Goal: Transaction & Acquisition: Purchase product/service

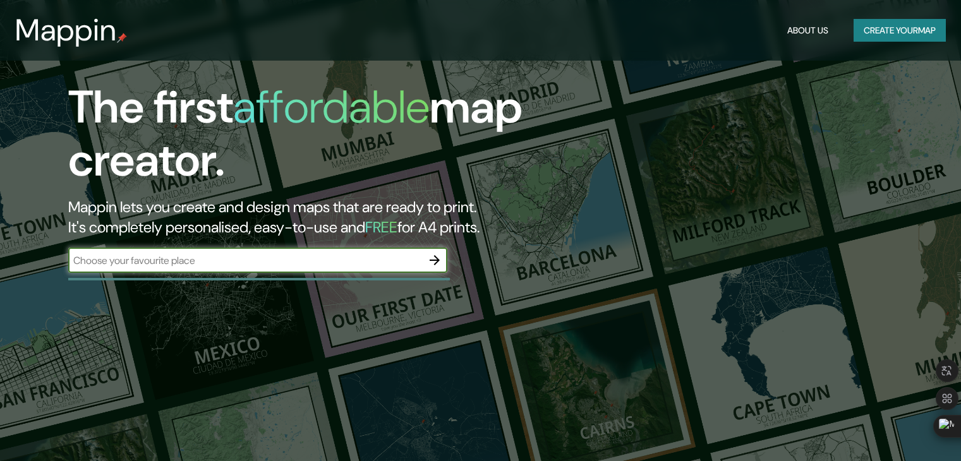
scroll to position [63, 0]
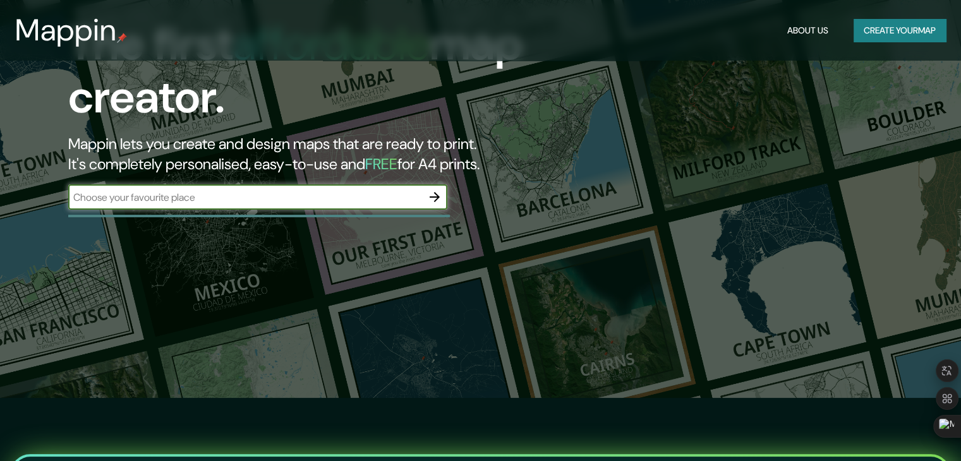
click at [401, 190] on input "text" at bounding box center [245, 197] width 354 height 15
type input "comas"
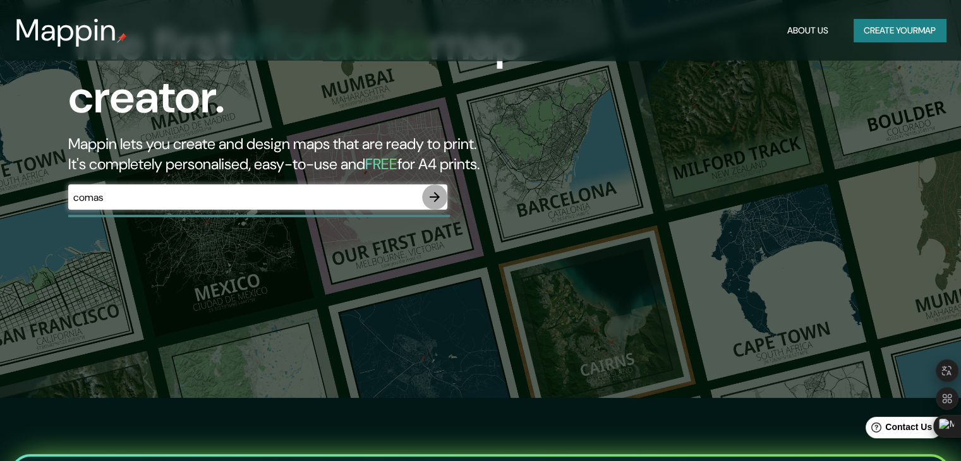
click at [440, 195] on icon "button" at bounding box center [434, 197] width 15 height 15
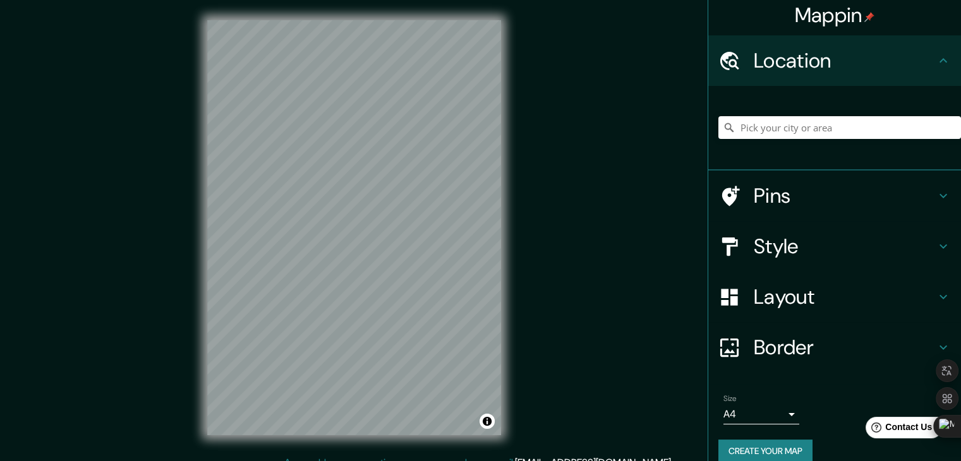
scroll to position [21, 0]
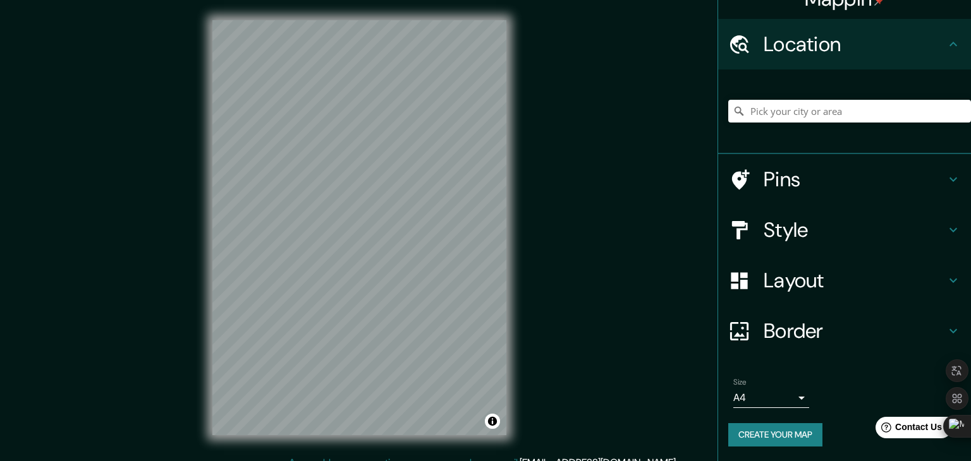
click at [768, 402] on body "Mappin Location Pins Style Layout Border Choose a border. Hint : you can make l…" at bounding box center [485, 230] width 971 height 461
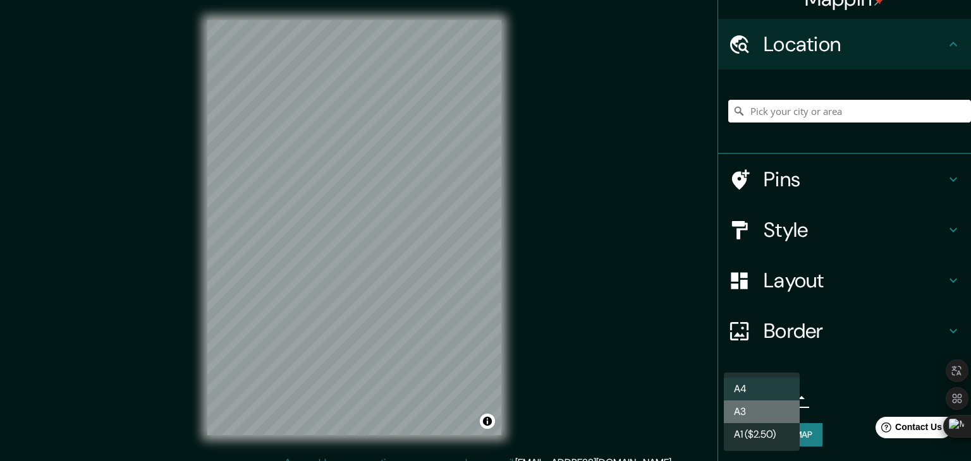
click at [765, 413] on li "A3" at bounding box center [762, 412] width 76 height 23
type input "a4"
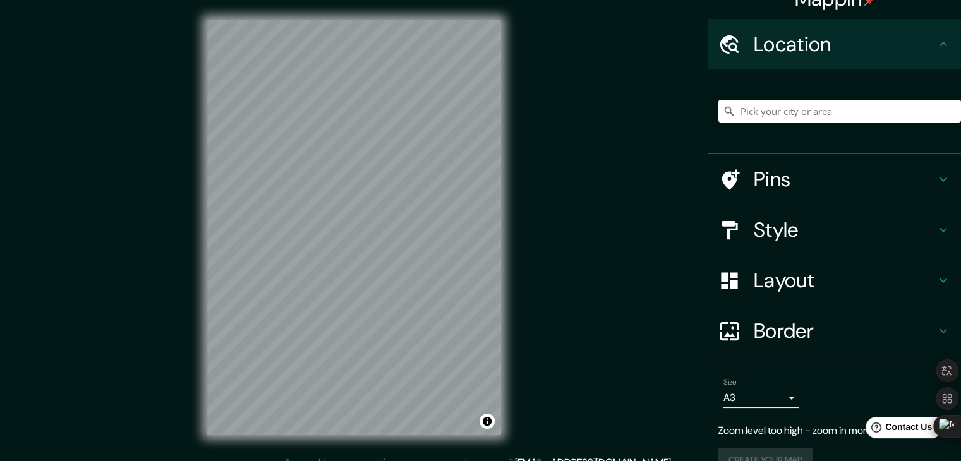
click at [783, 49] on h4 "Location" at bounding box center [845, 44] width 182 height 25
click at [783, 107] on input "Pick your city or area" at bounding box center [839, 111] width 243 height 23
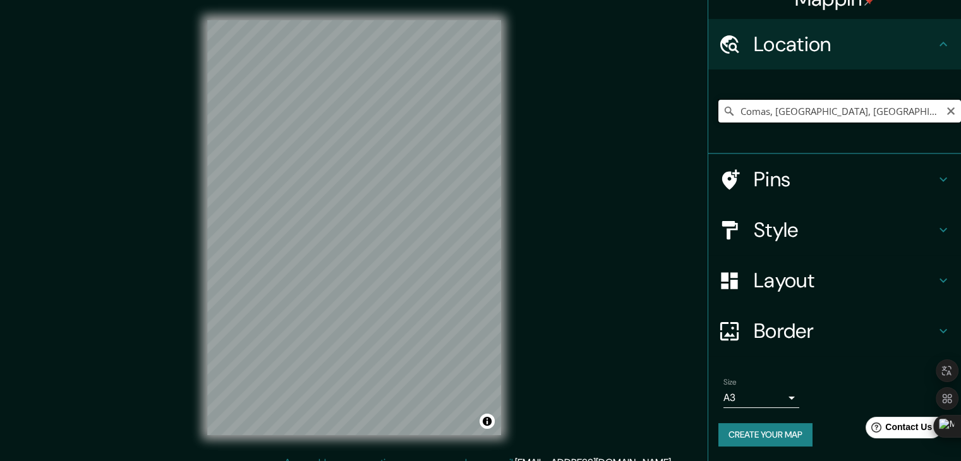
click at [818, 105] on input "Comas, Departamento de Junín, Perú" at bounding box center [839, 111] width 243 height 23
click at [861, 109] on input "Comas, Departamento de Junín, Perú" at bounding box center [839, 111] width 243 height 23
drag, startPoint x: 871, startPoint y: 109, endPoint x: 834, endPoint y: 106, distance: 36.7
click at [834, 106] on input "Comas, Departamento de Junín, Perú" at bounding box center [839, 111] width 243 height 23
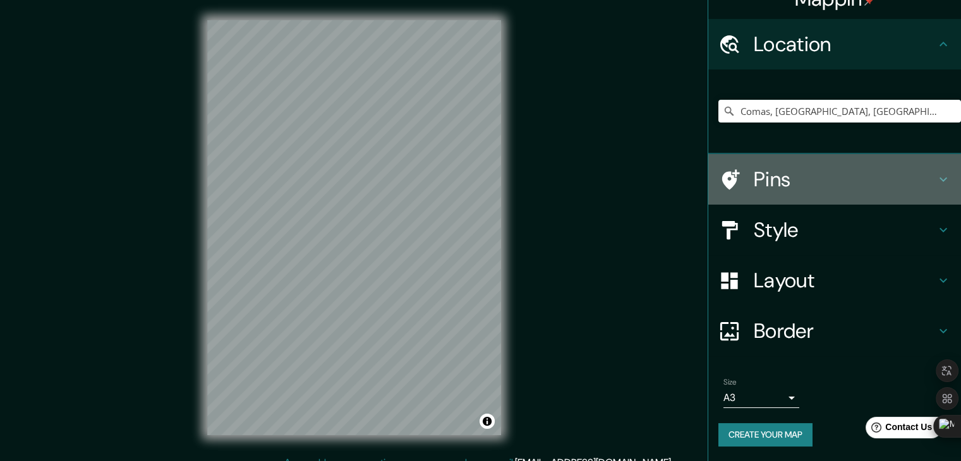
click at [811, 193] on div "Pins" at bounding box center [834, 179] width 253 height 51
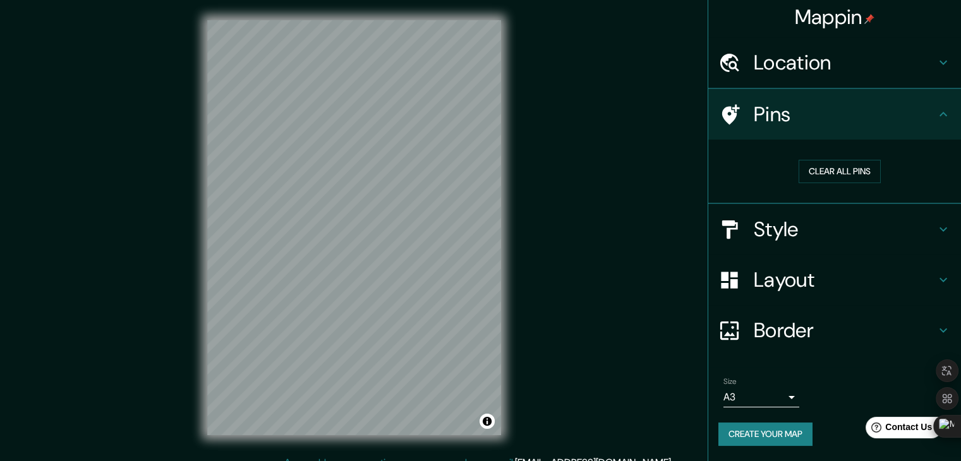
scroll to position [3, 0]
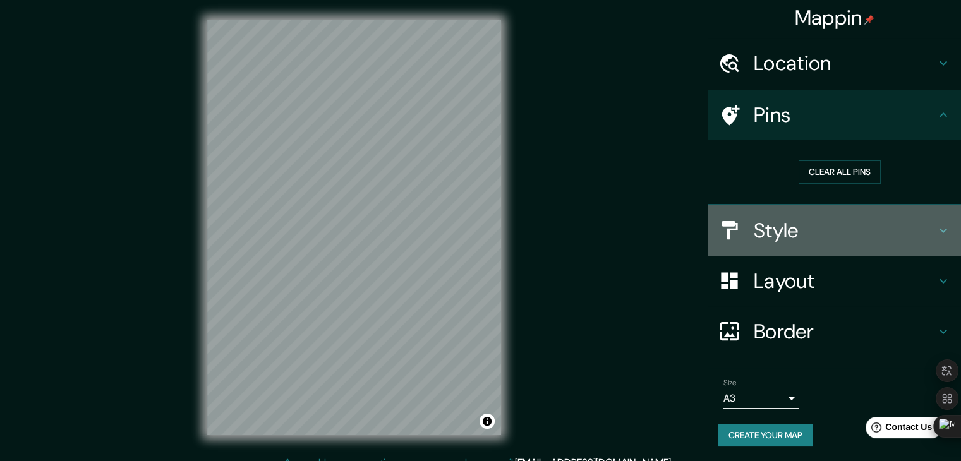
click at [803, 231] on h4 "Style" at bounding box center [845, 230] width 182 height 25
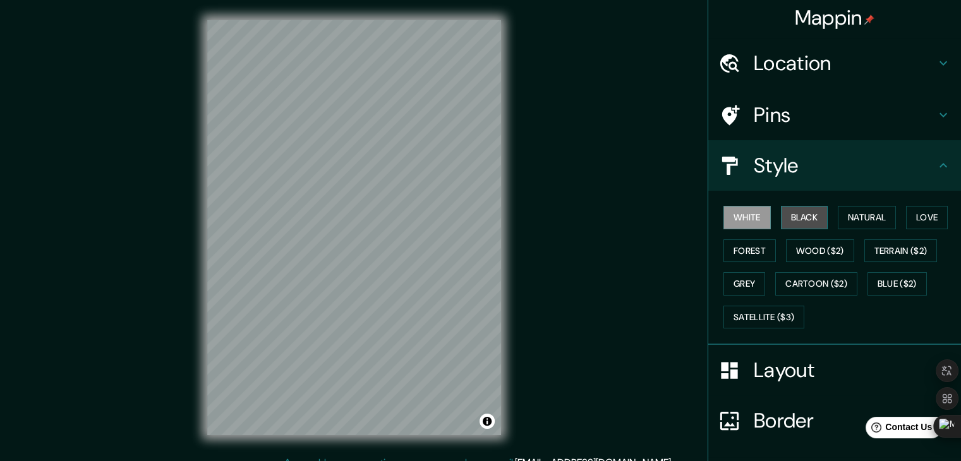
click at [800, 219] on button "Black" at bounding box center [804, 217] width 47 height 23
click at [838, 214] on button "Natural" at bounding box center [867, 217] width 58 height 23
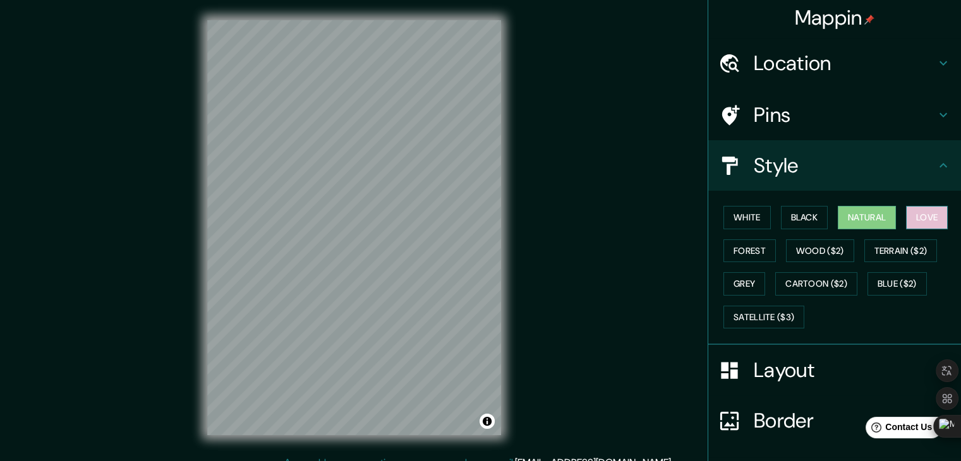
click at [917, 224] on button "Love" at bounding box center [927, 217] width 42 height 23
click at [750, 309] on button "Satellite ($3)" at bounding box center [764, 317] width 81 height 23
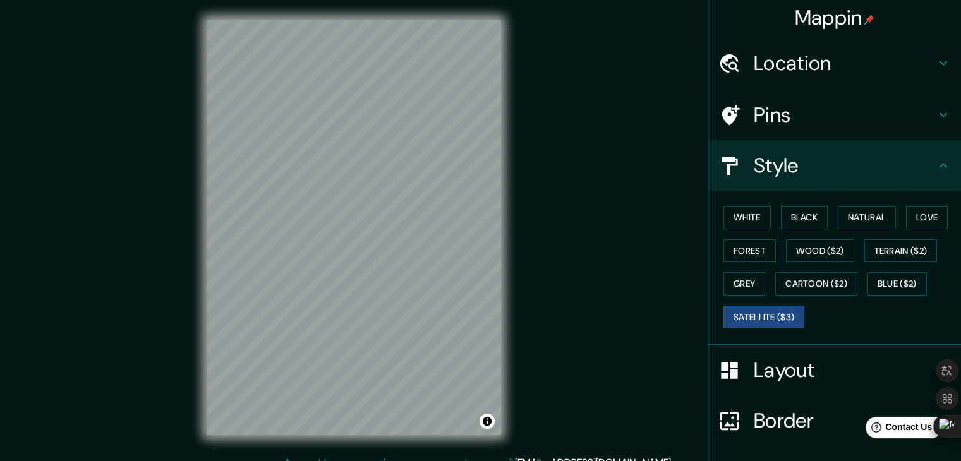
click at [796, 103] on h4 "Pins" at bounding box center [845, 114] width 182 height 25
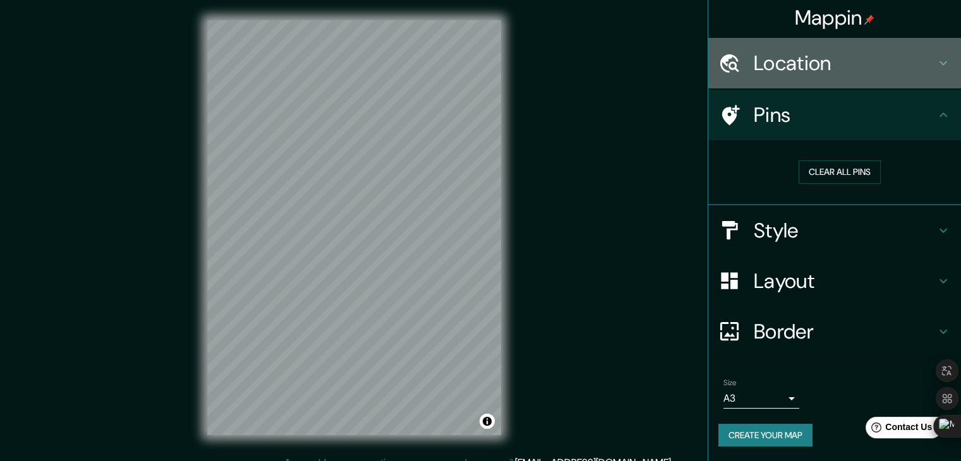
click at [810, 66] on h4 "Location" at bounding box center [845, 63] width 182 height 25
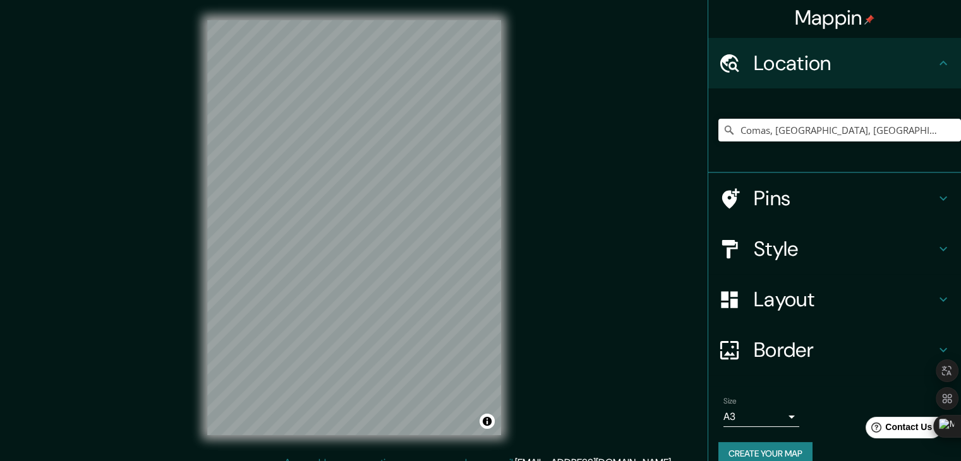
click at [821, 142] on div "Comas, Departamento de Junín, Perú" at bounding box center [839, 130] width 243 height 63
drag, startPoint x: 901, startPoint y: 127, endPoint x: 761, endPoint y: 129, distance: 140.3
click at [761, 129] on input "Comas, Departamento de Junín, Perú" at bounding box center [839, 130] width 243 height 23
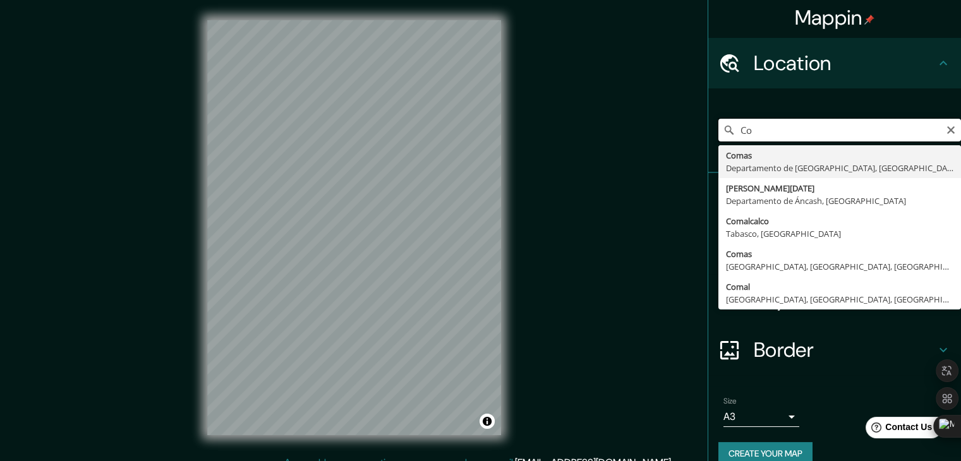
type input "C"
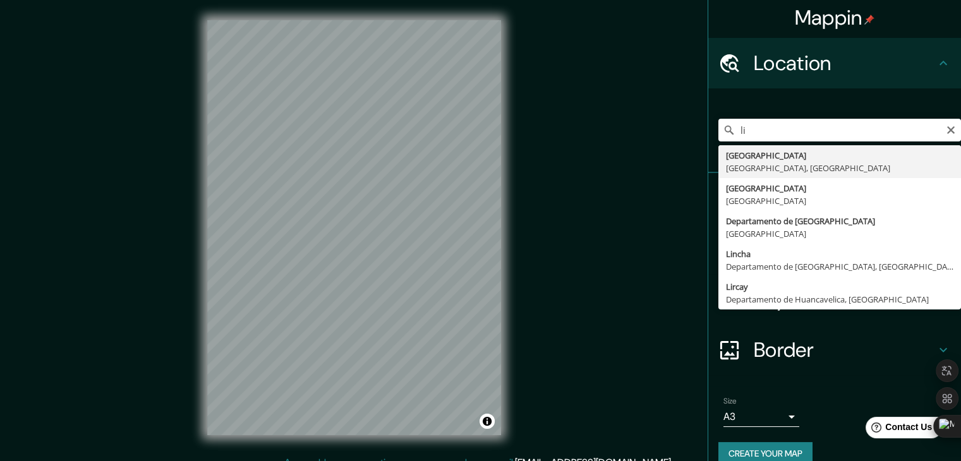
type input "Lima, Provincia de Lima, Perú"
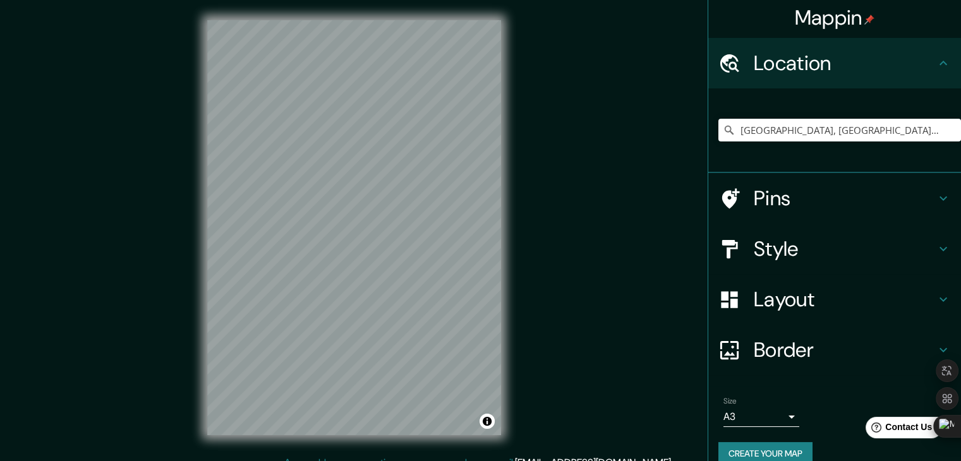
click at [284, 461] on html "Mappin Location Lima, Provincia de Lima, Perú Pins Style Layout Border Choose a…" at bounding box center [480, 230] width 961 height 461
click at [768, 256] on h4 "Style" at bounding box center [845, 248] width 182 height 25
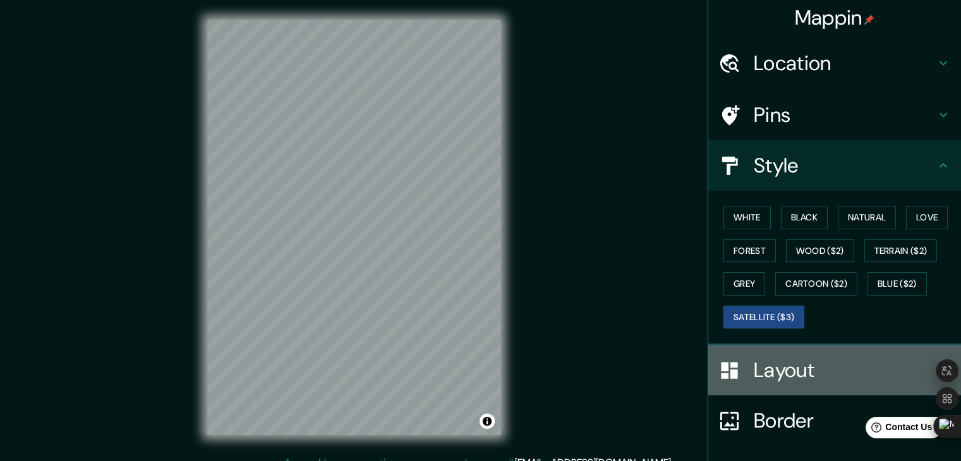
click at [780, 373] on h4 "Layout" at bounding box center [845, 370] width 182 height 25
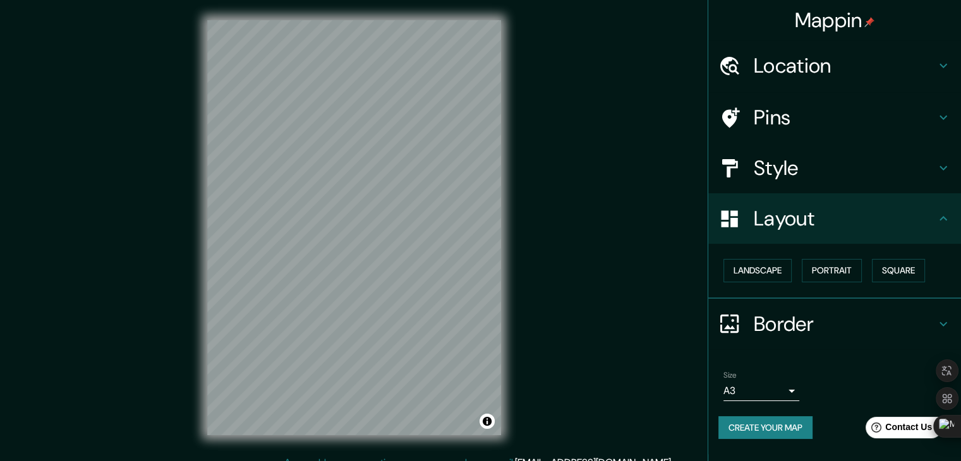
scroll to position [0, 0]
click at [778, 318] on h4 "Border" at bounding box center [845, 324] width 182 height 25
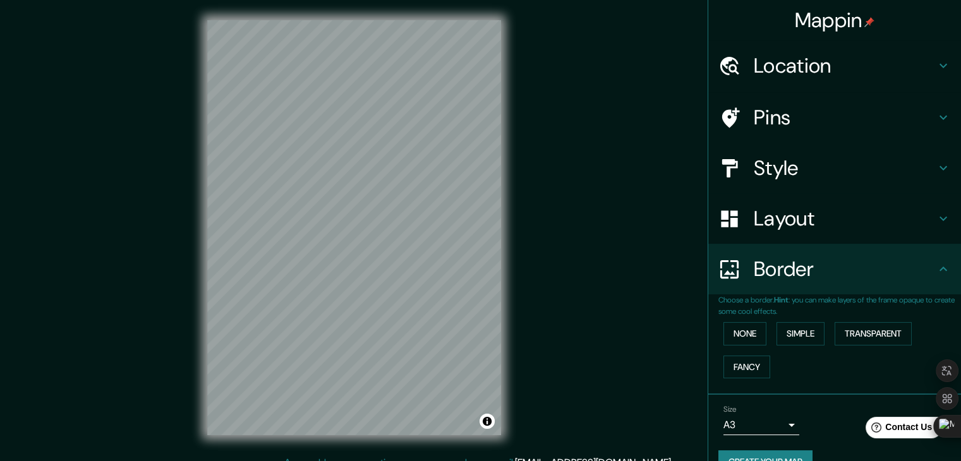
scroll to position [27, 0]
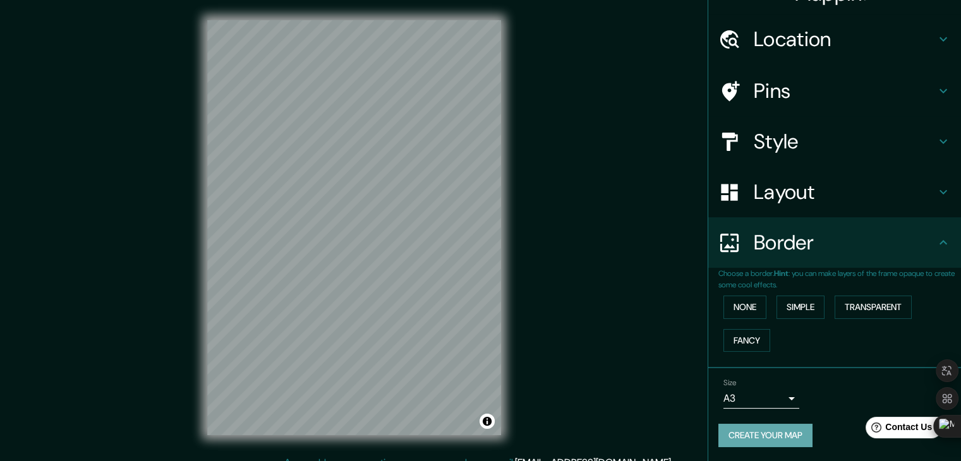
click at [747, 434] on button "Create your map" at bounding box center [765, 435] width 94 height 23
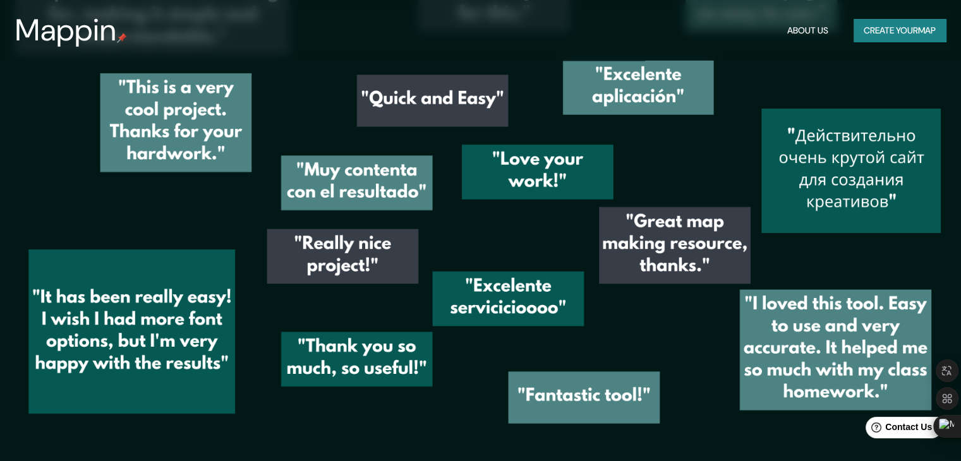
scroll to position [1825, 0]
click at [895, 21] on button "Create your map" at bounding box center [900, 30] width 92 height 23
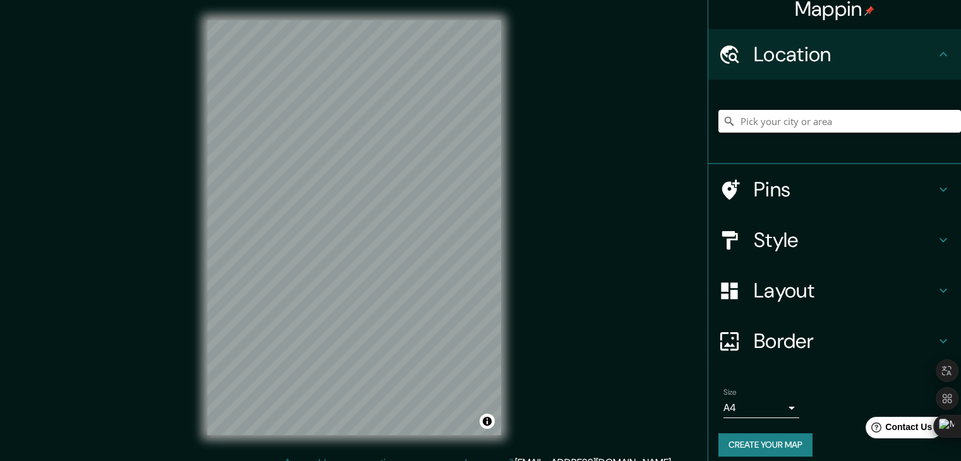
scroll to position [21, 0]
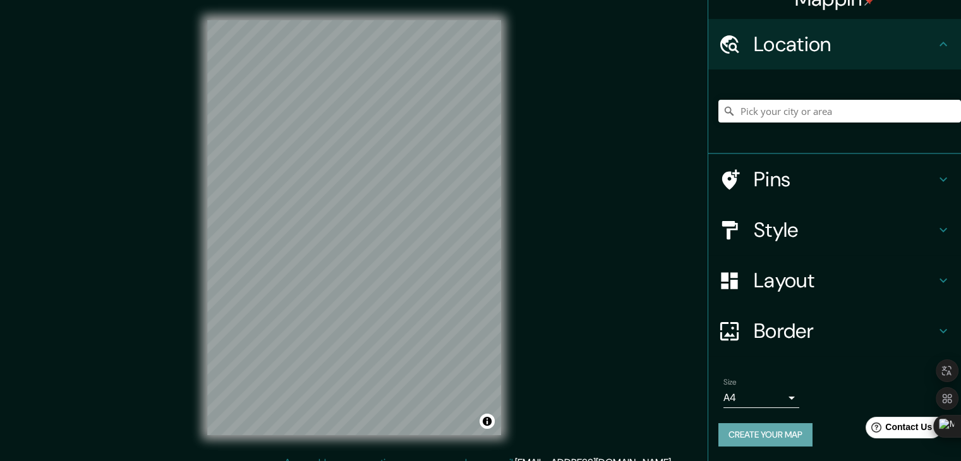
click at [738, 427] on button "Create your map" at bounding box center [765, 434] width 94 height 23
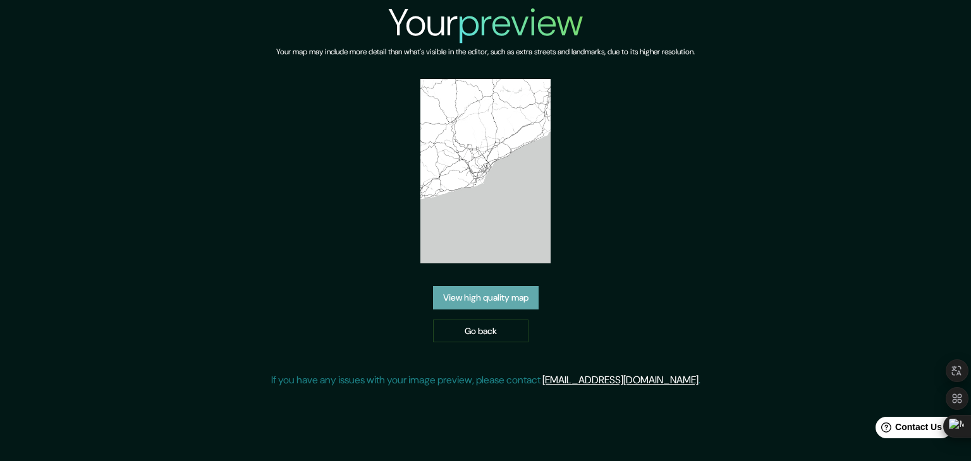
click at [467, 301] on link "View high quality map" at bounding box center [486, 297] width 106 height 23
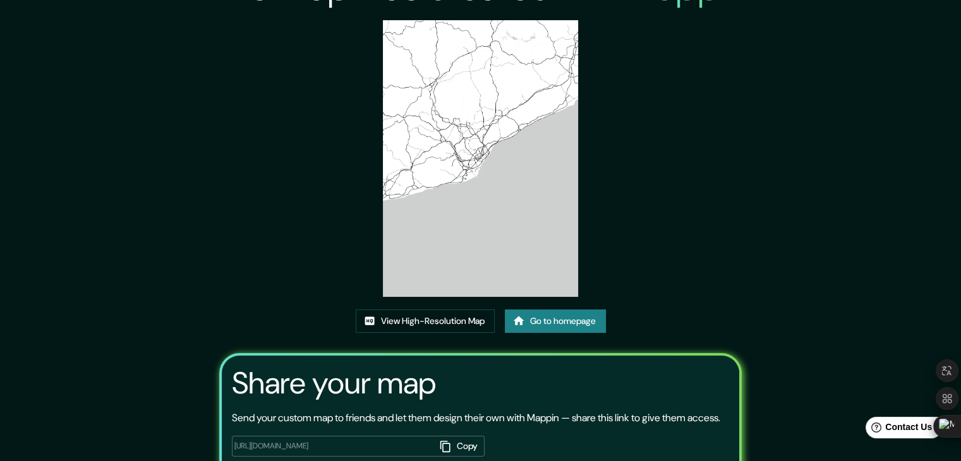
scroll to position [131, 0]
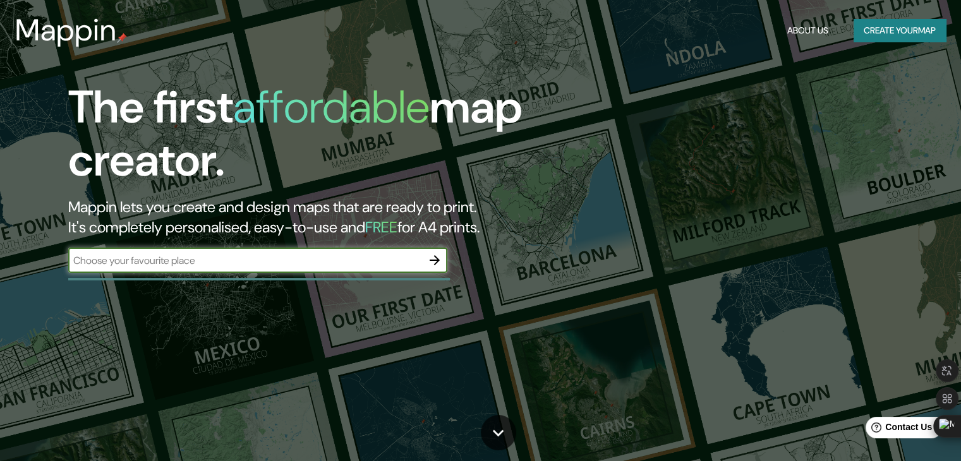
click at [418, 263] on input "text" at bounding box center [245, 260] width 354 height 15
type input "lima"
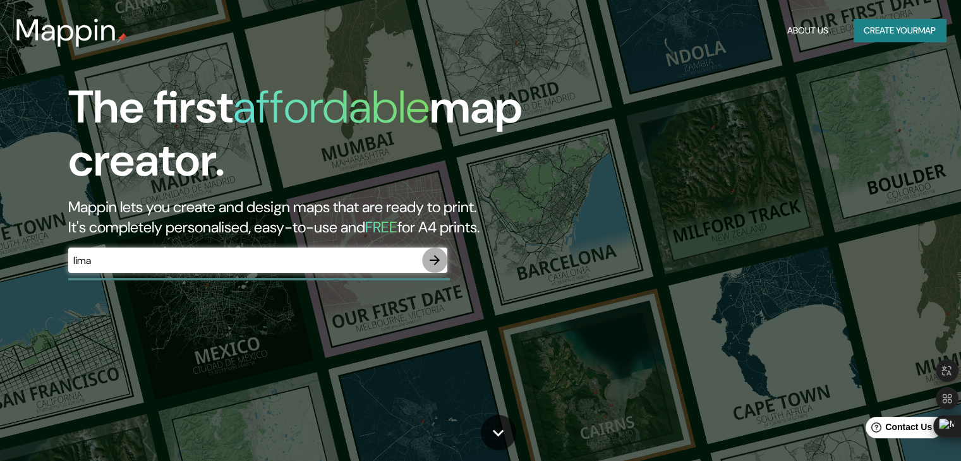
click at [438, 264] on icon "button" at bounding box center [434, 260] width 15 height 15
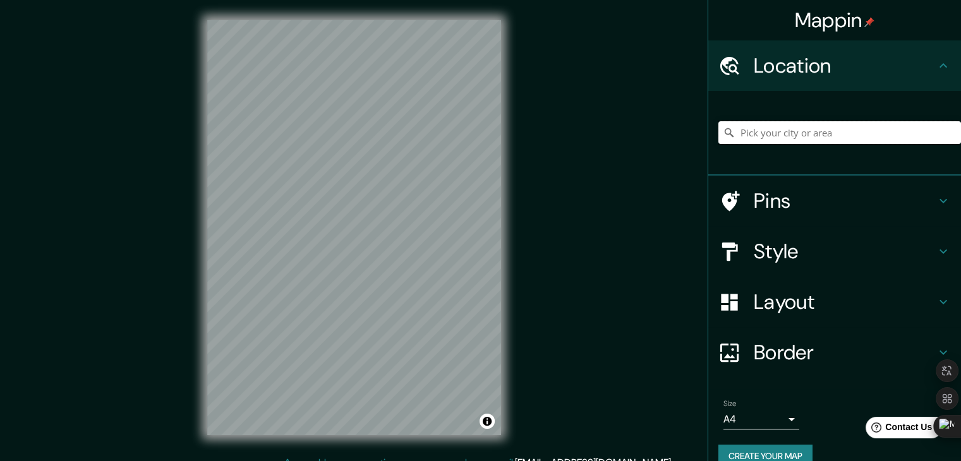
click at [772, 128] on input "Pick your city or area" at bounding box center [839, 132] width 243 height 23
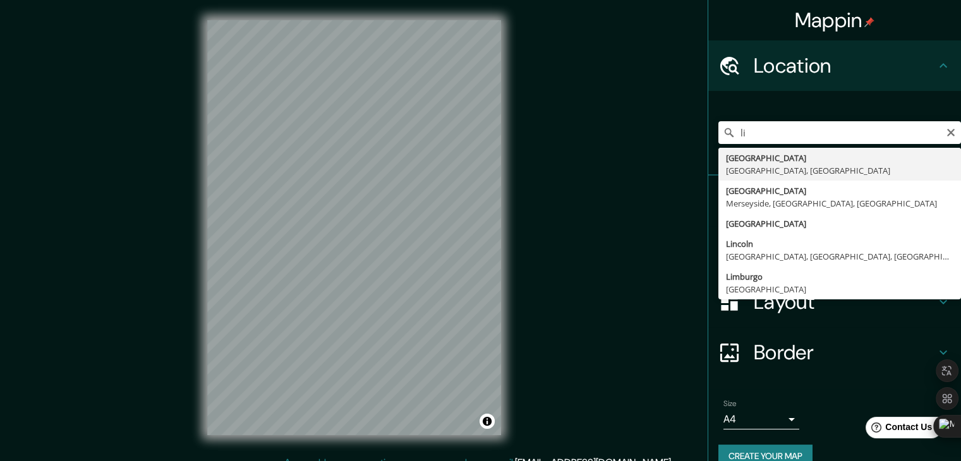
type input "[GEOGRAPHIC_DATA], [GEOGRAPHIC_DATA], [GEOGRAPHIC_DATA]"
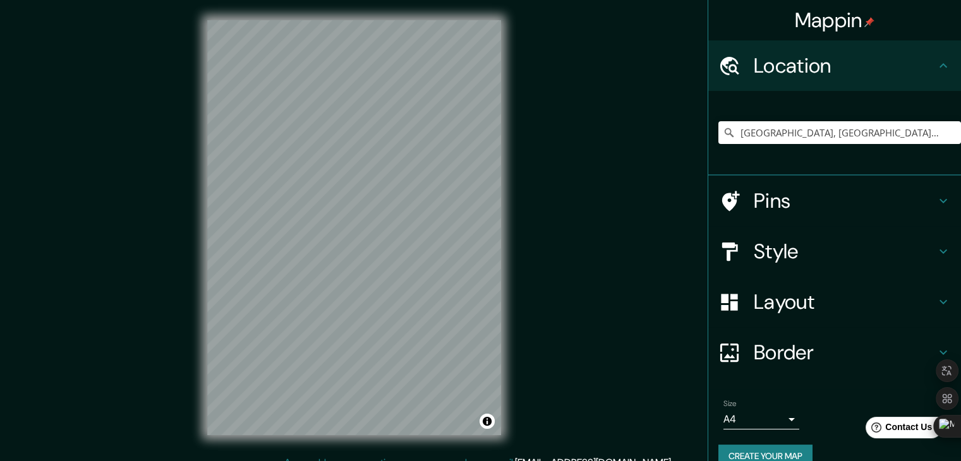
click at [760, 303] on h4 "Layout" at bounding box center [845, 301] width 182 height 25
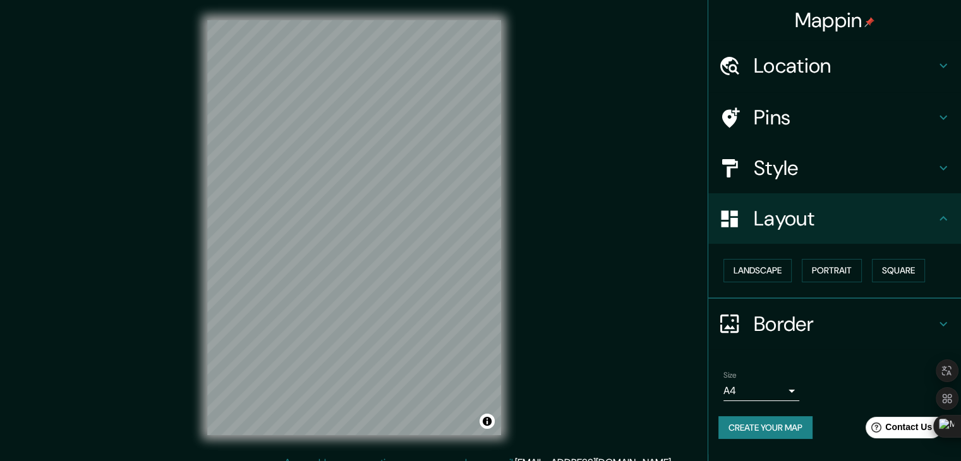
click at [791, 155] on h4 "Style" at bounding box center [845, 167] width 182 height 25
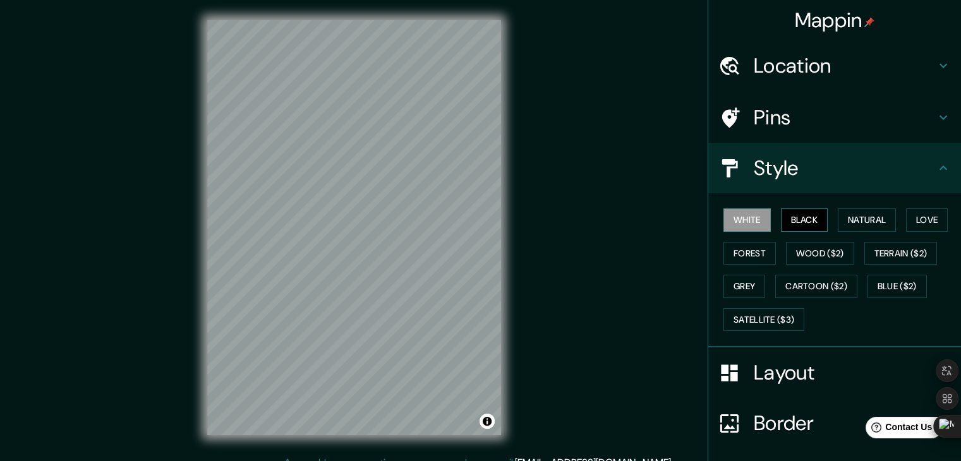
click at [804, 218] on button "Black" at bounding box center [804, 220] width 47 height 23
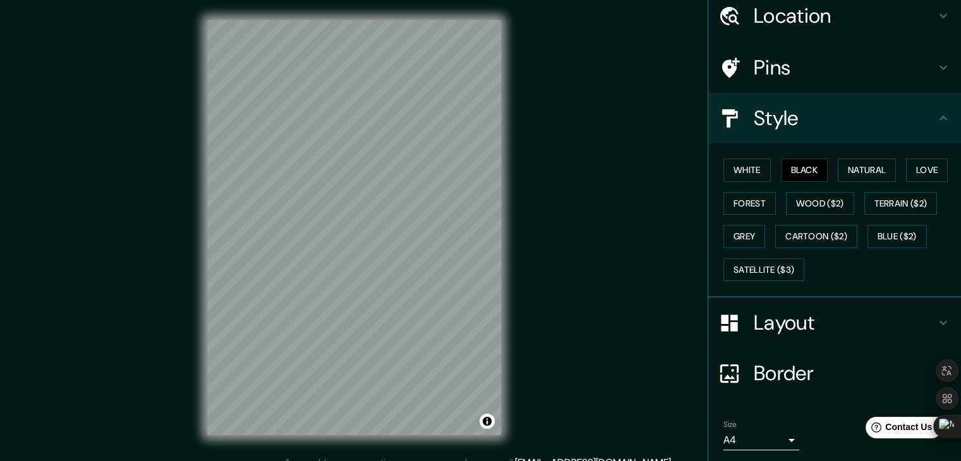
scroll to position [91, 0]
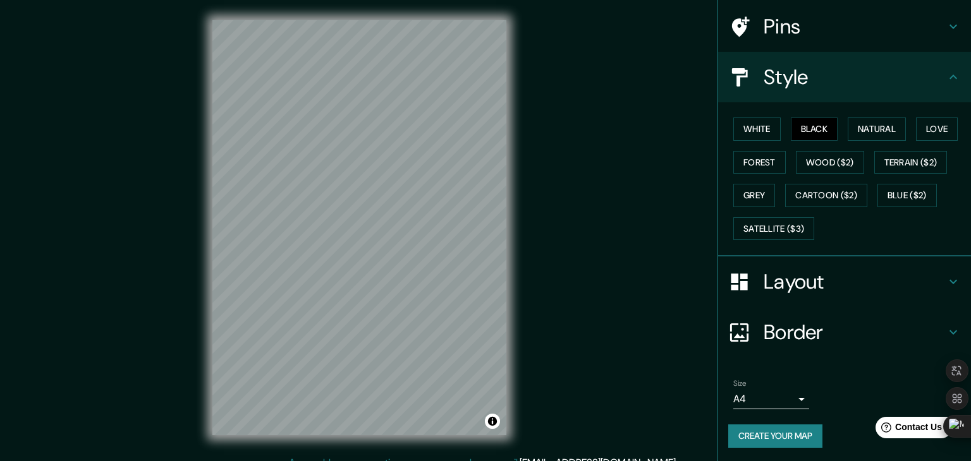
click at [755, 400] on body "Mappin Location [GEOGRAPHIC_DATA], [GEOGRAPHIC_DATA], [GEOGRAPHIC_DATA] Pins St…" at bounding box center [485, 230] width 971 height 461
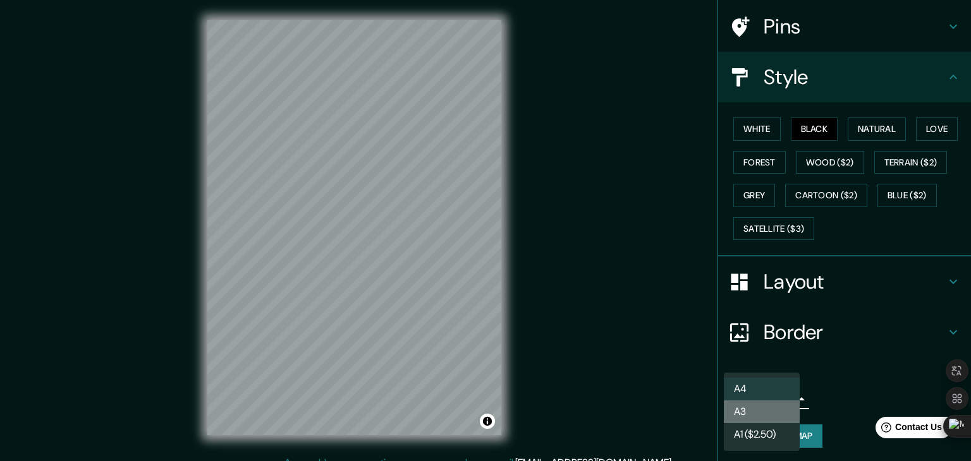
click at [774, 413] on li "A3" at bounding box center [762, 412] width 76 height 23
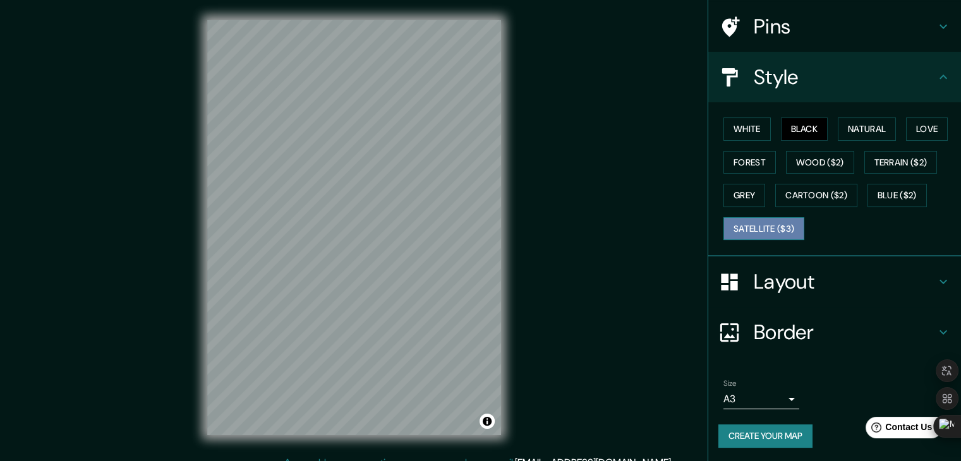
click at [766, 231] on button "Satellite ($3)" at bounding box center [764, 228] width 81 height 23
click at [791, 130] on button "Black" at bounding box center [804, 129] width 47 height 23
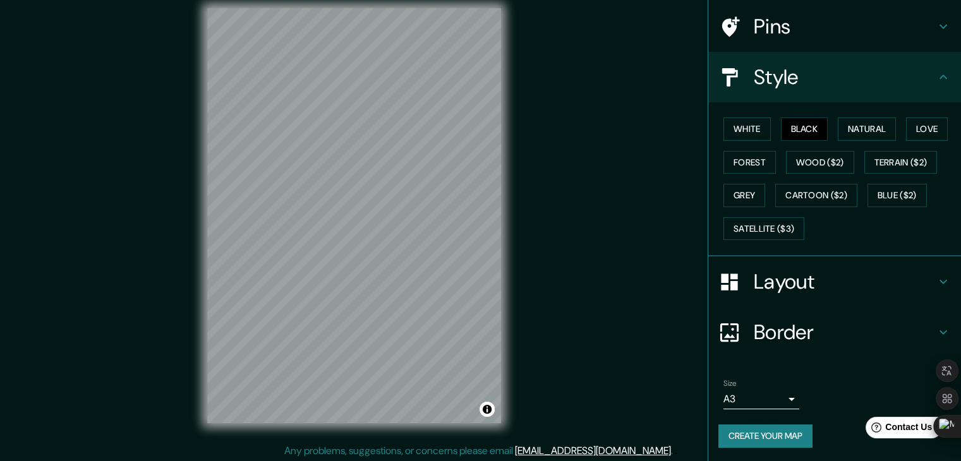
scroll to position [15, 0]
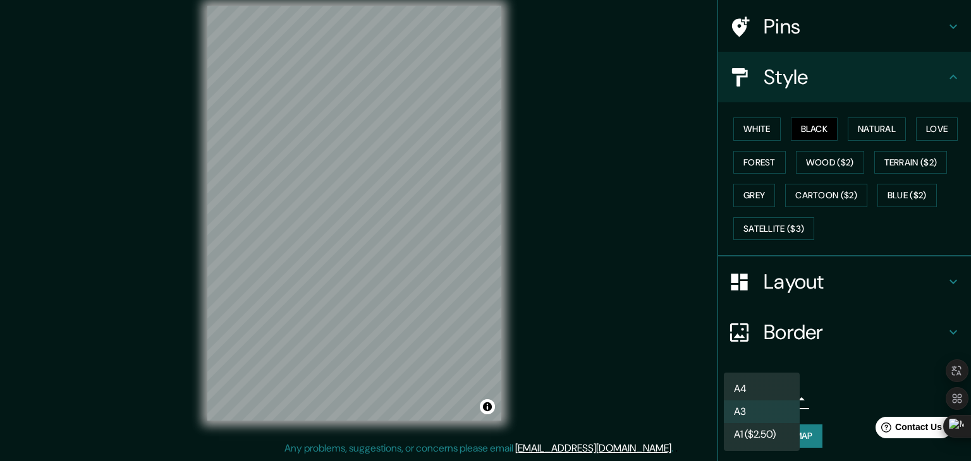
click at [763, 397] on body "Mappin Location [GEOGRAPHIC_DATA], [GEOGRAPHIC_DATA], [GEOGRAPHIC_DATA] Pins St…" at bounding box center [485, 215] width 971 height 461
click at [770, 418] on li "A3" at bounding box center [762, 412] width 76 height 23
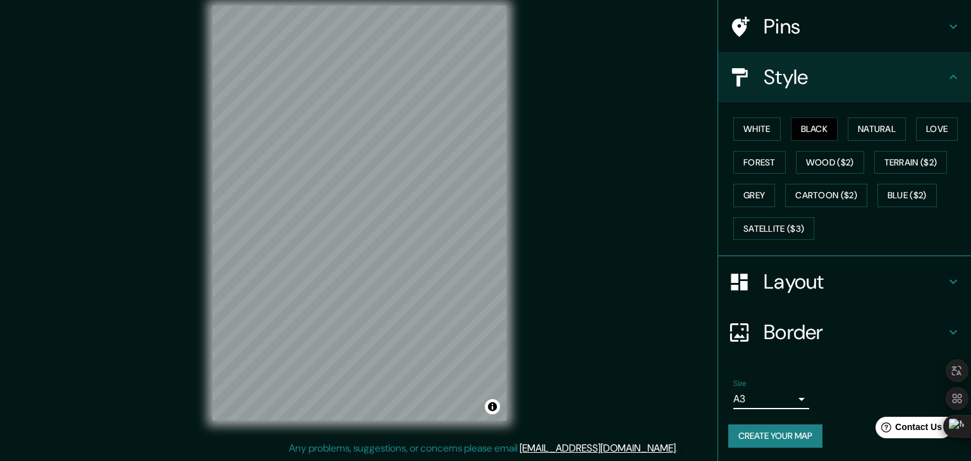
click at [770, 400] on body "Mappin Location [GEOGRAPHIC_DATA], [GEOGRAPHIC_DATA], [GEOGRAPHIC_DATA] Pins St…" at bounding box center [485, 215] width 971 height 461
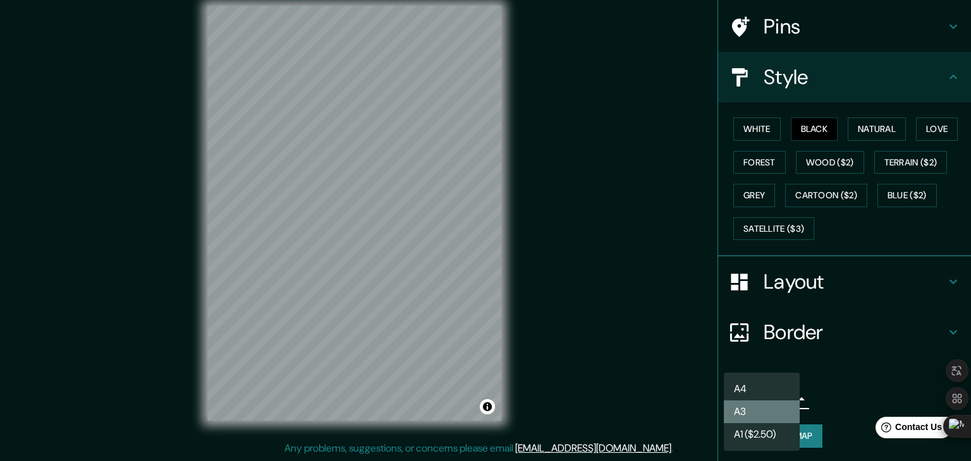
click at [767, 415] on li "A3" at bounding box center [762, 412] width 76 height 23
click at [743, 391] on body "Mappin Location Lima, Provincia de Lima, Perú Pins Style White Black Natural Lo…" at bounding box center [485, 215] width 971 height 461
click at [761, 385] on li "A4" at bounding box center [762, 389] width 76 height 23
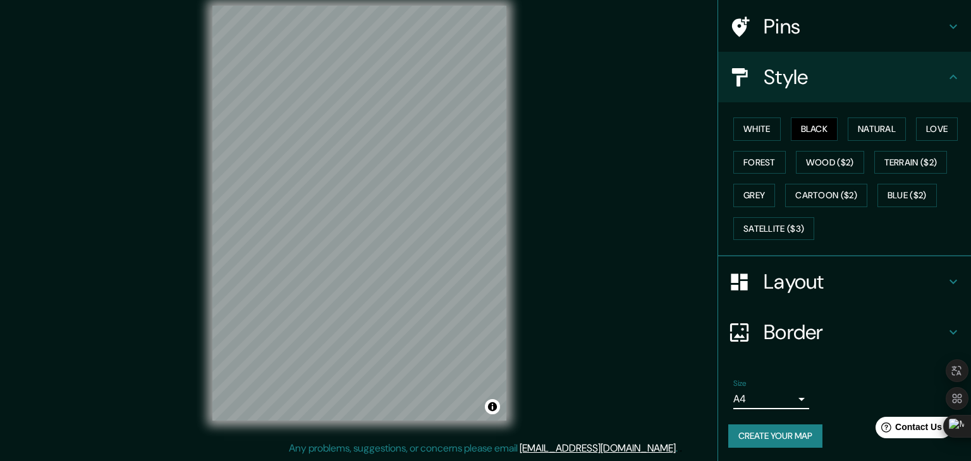
click at [763, 408] on body "Mappin Location Lima, Provincia de Lima, Perú Pins Style White Black Natural Lo…" at bounding box center [485, 215] width 971 height 461
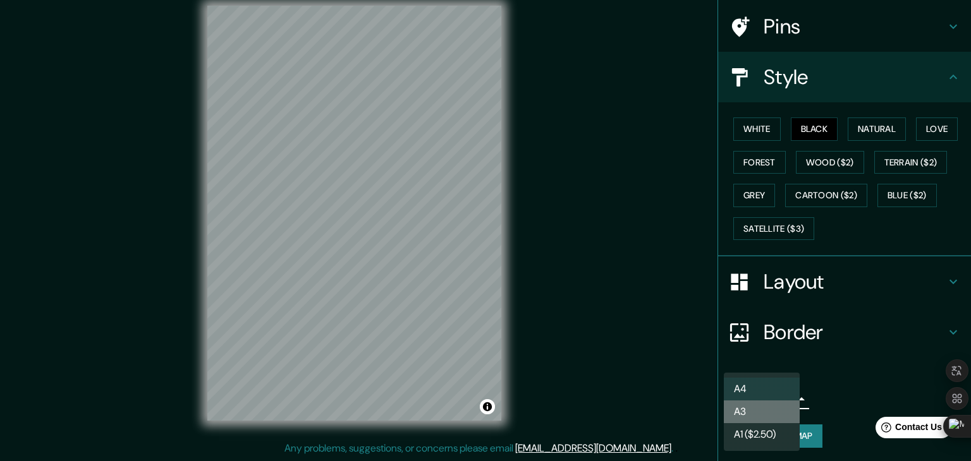
click at [763, 408] on li "A3" at bounding box center [762, 412] width 76 height 23
type input "a4"
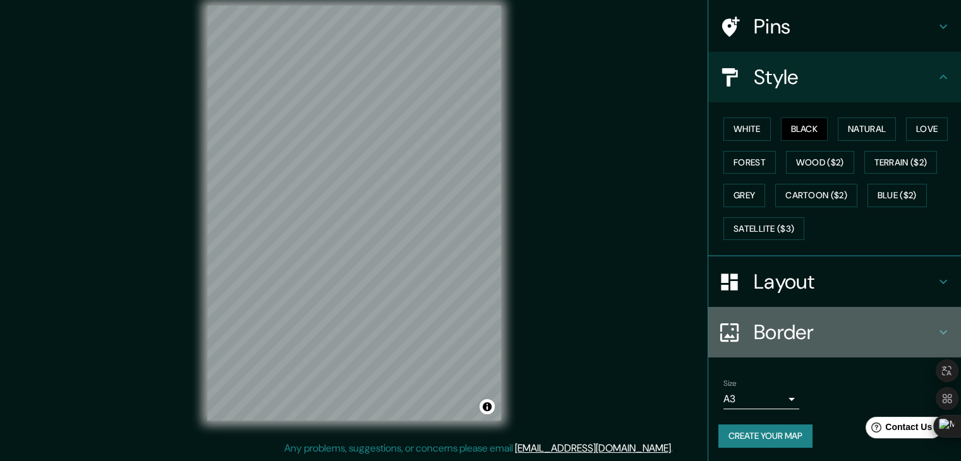
click at [776, 330] on h4 "Border" at bounding box center [845, 332] width 182 height 25
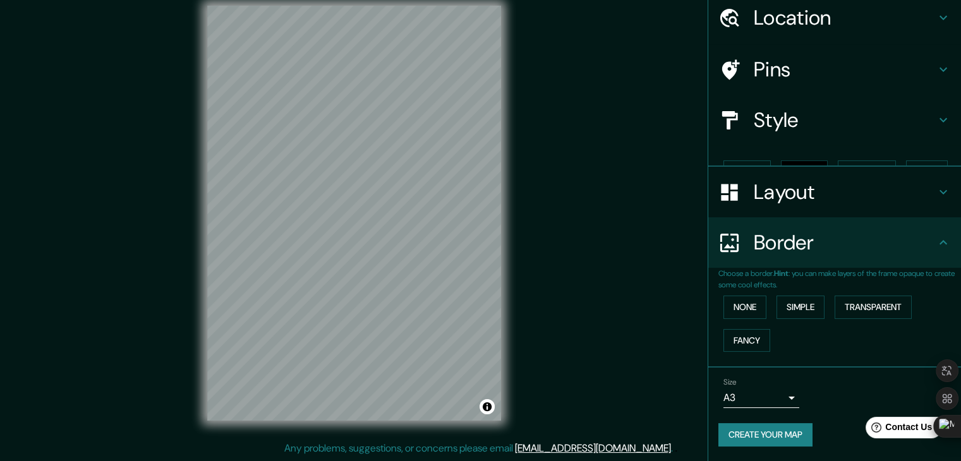
scroll to position [27, 0]
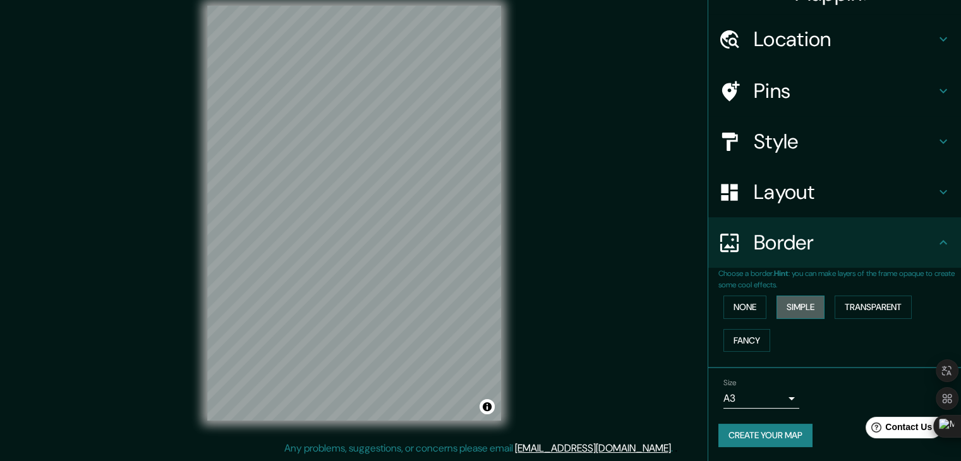
click at [791, 304] on button "Simple" at bounding box center [801, 307] width 48 height 23
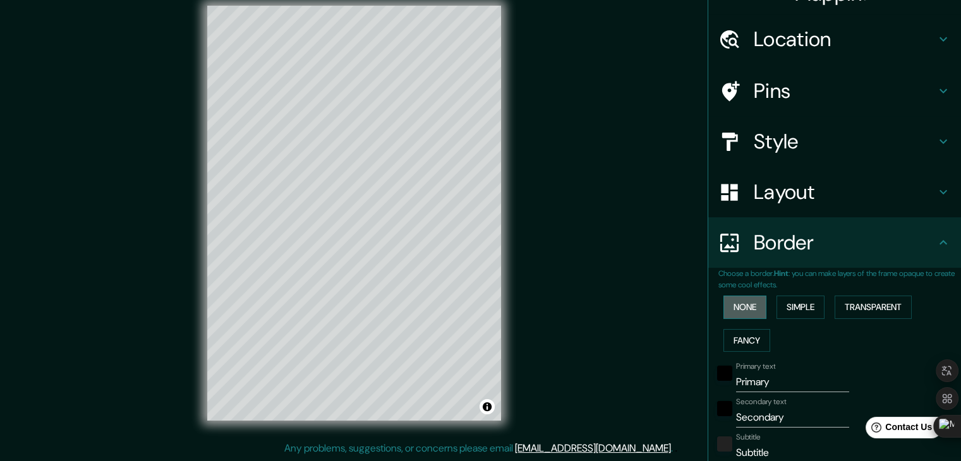
click at [736, 304] on button "None" at bounding box center [745, 307] width 43 height 23
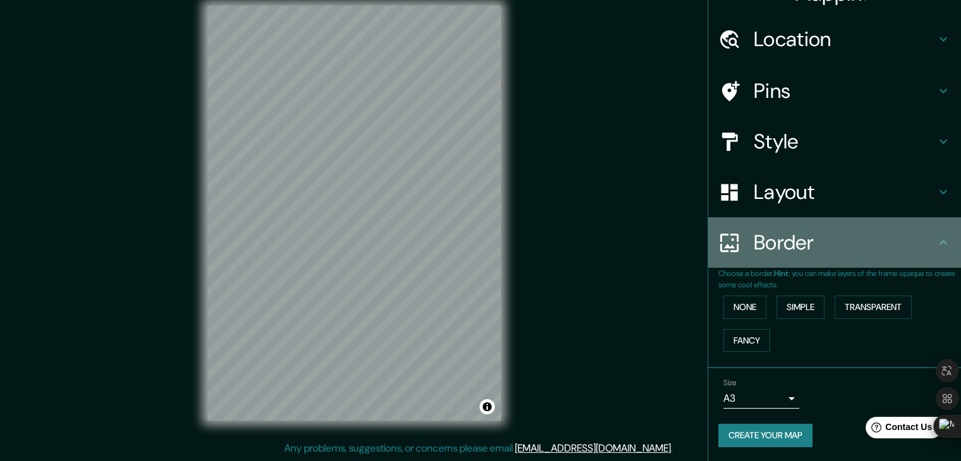
click at [789, 250] on h4 "Border" at bounding box center [845, 242] width 182 height 25
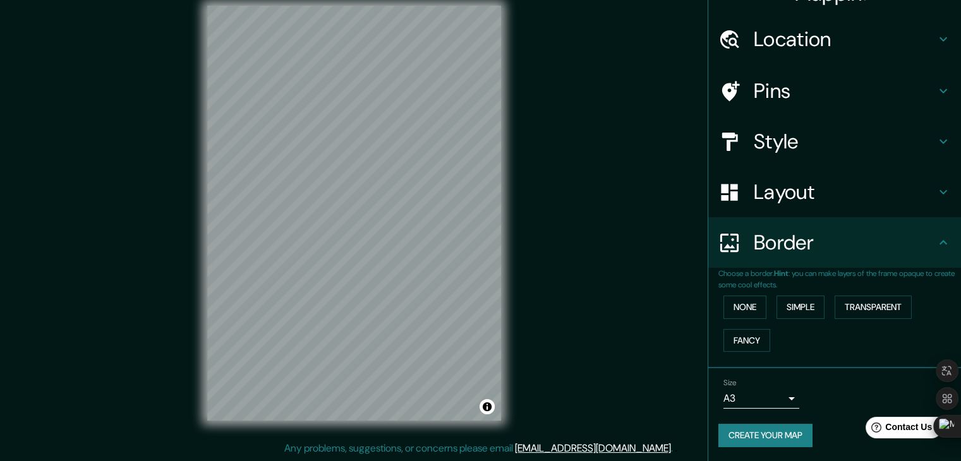
click at [823, 197] on h4 "Layout" at bounding box center [845, 191] width 182 height 25
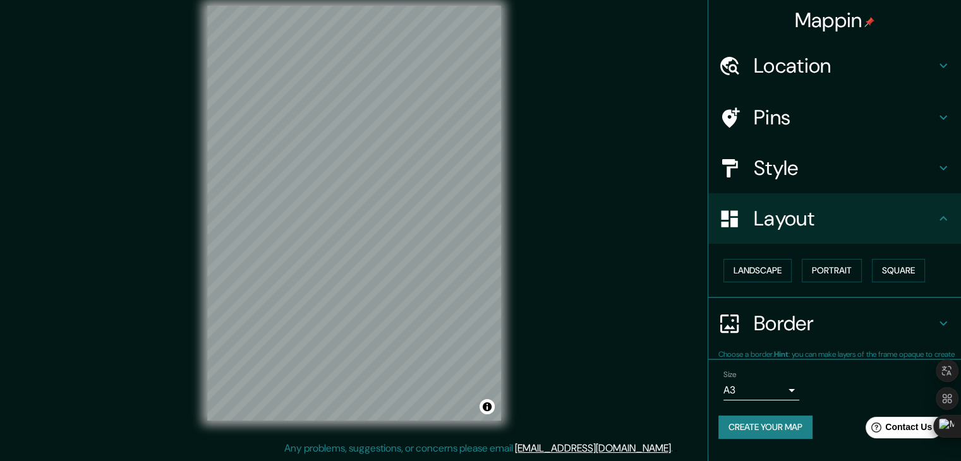
scroll to position [0, 0]
click at [775, 269] on button "Landscape" at bounding box center [758, 270] width 68 height 23
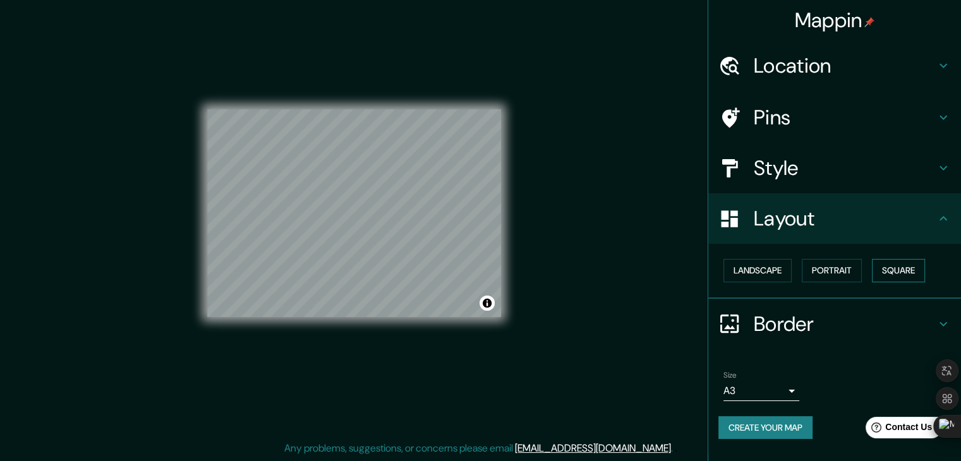
click at [880, 269] on button "Square" at bounding box center [898, 270] width 53 height 23
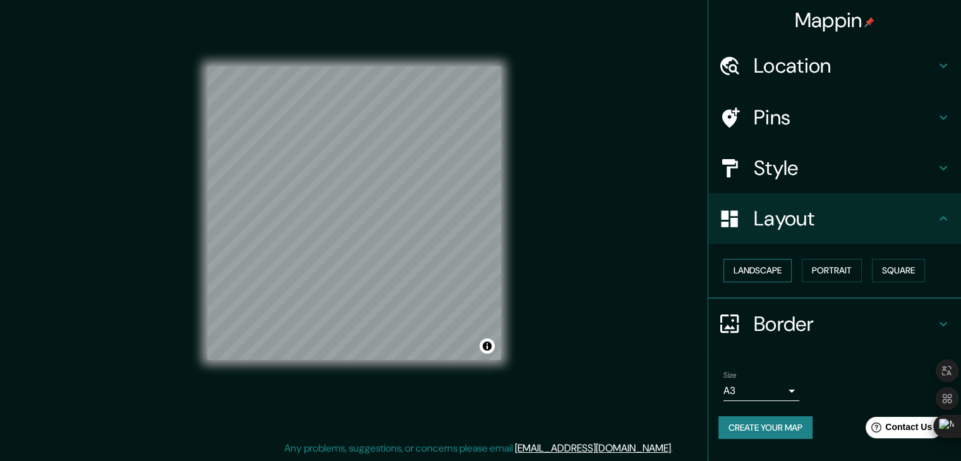
click at [754, 265] on button "Landscape" at bounding box center [758, 270] width 68 height 23
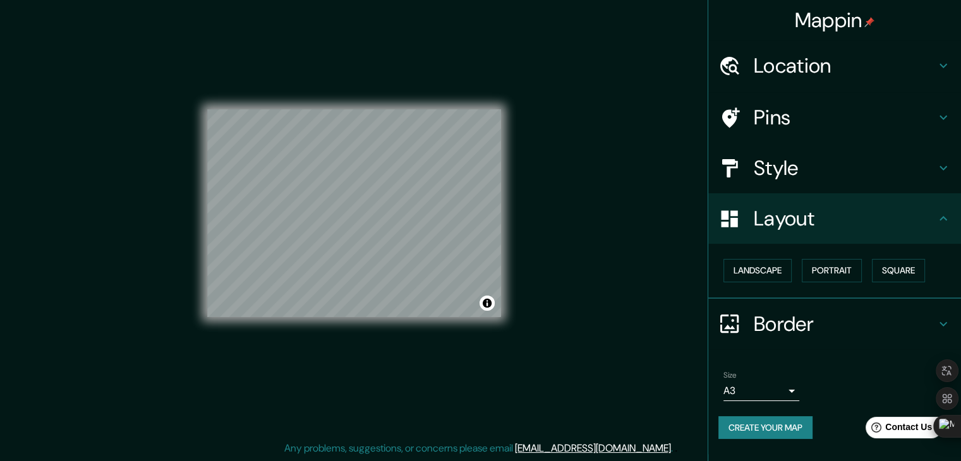
click at [839, 168] on h4 "Style" at bounding box center [845, 167] width 182 height 25
